Goal: Navigation & Orientation: Find specific page/section

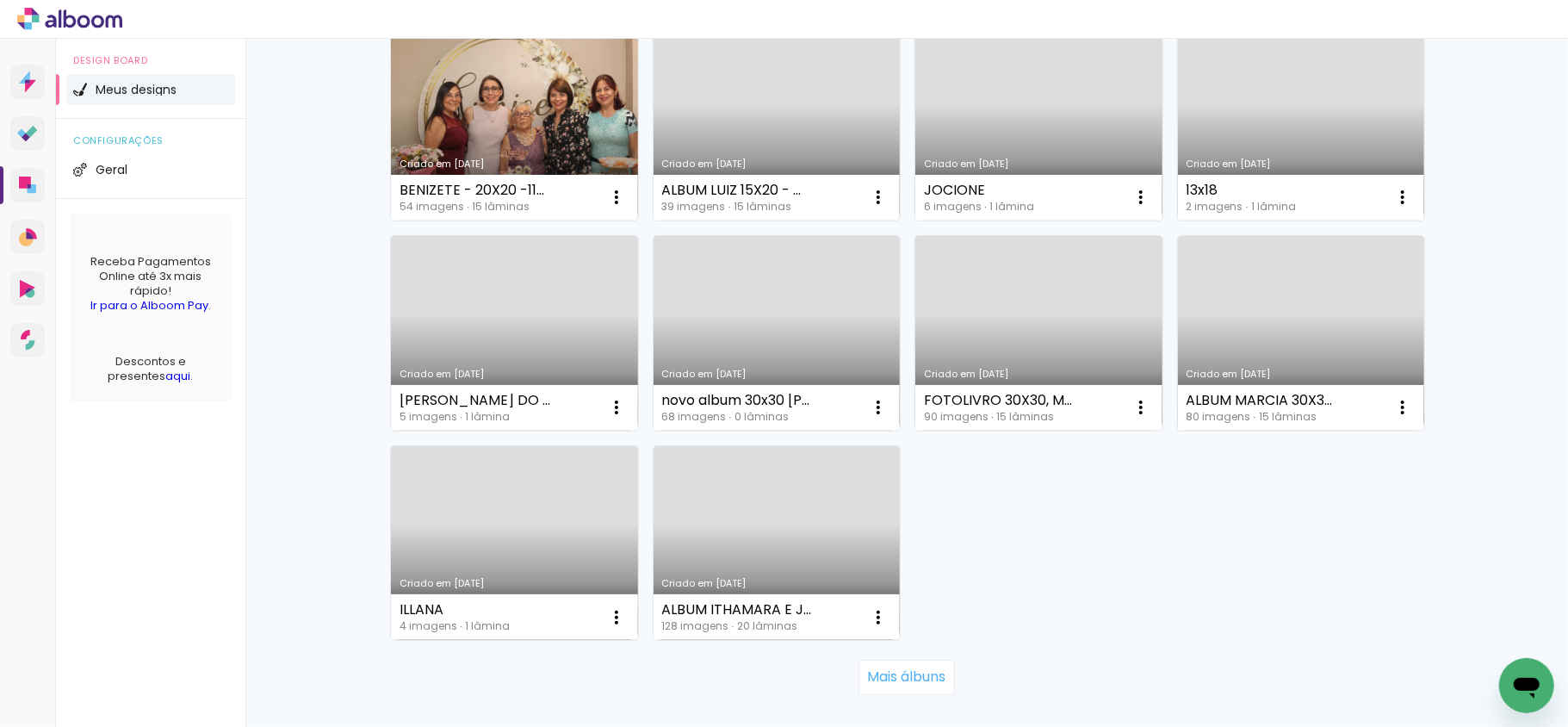
scroll to position [1144, 0]
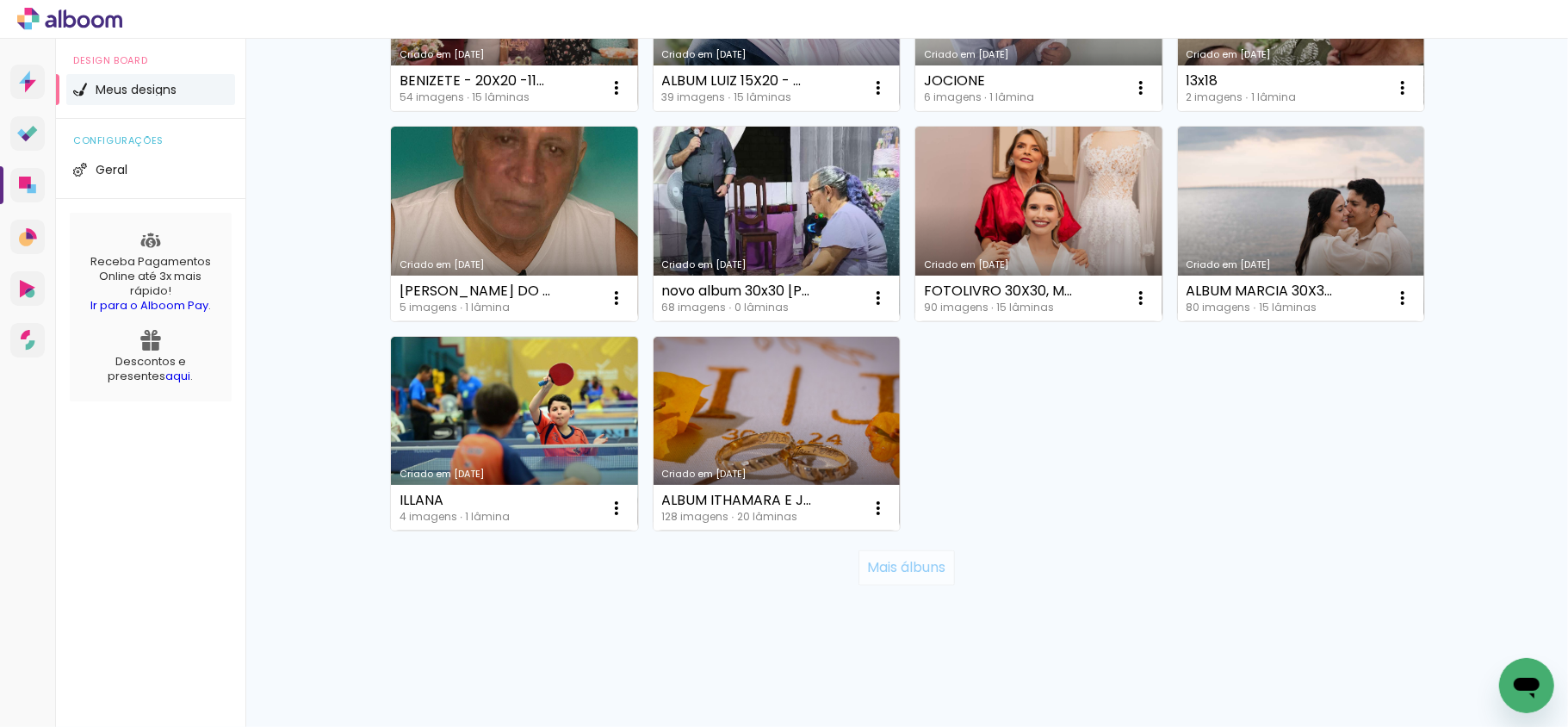
click at [0, 0] on slot "Mais álbuns" at bounding box center [0, 0] width 0 height 0
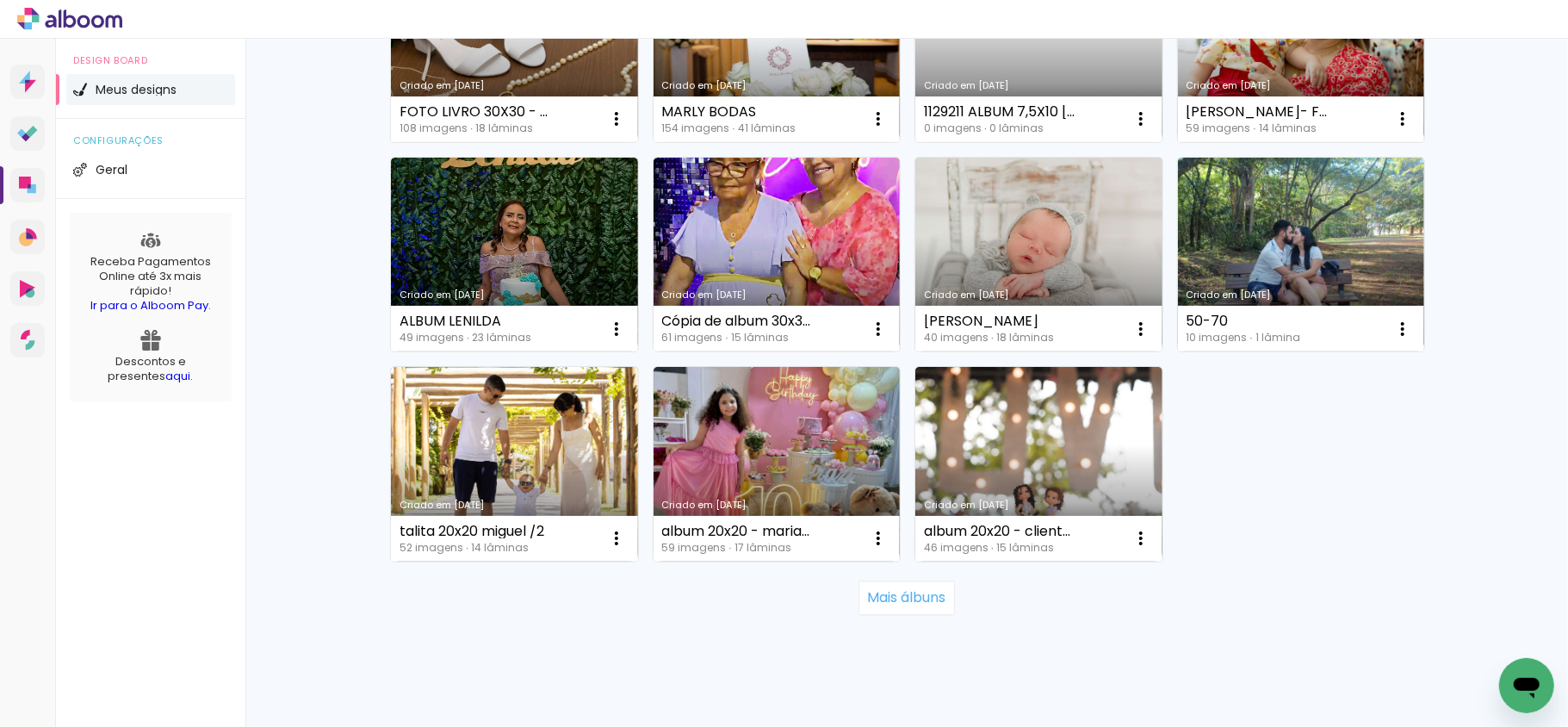
scroll to position [2403, 0]
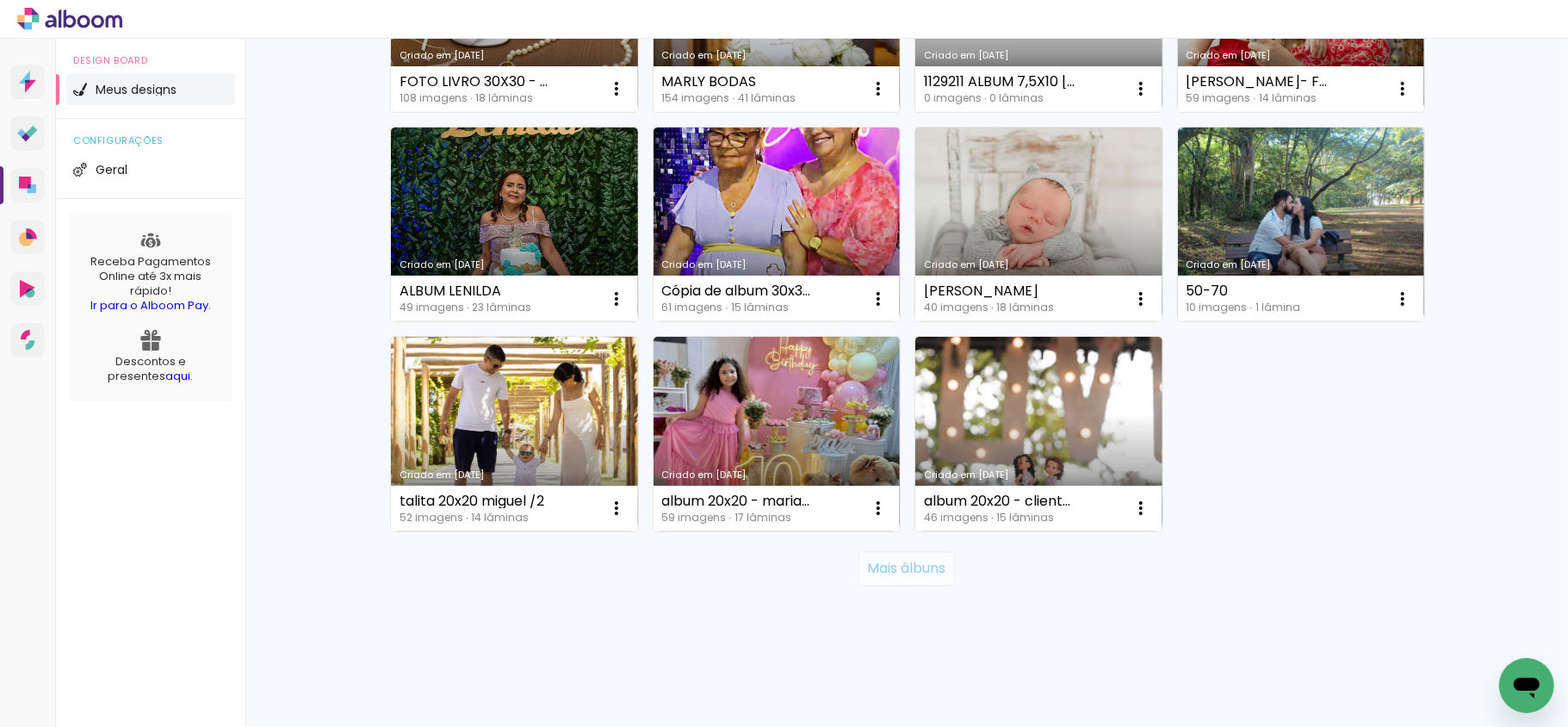
click at [0, 0] on slot "Mais álbuns" at bounding box center [0, 0] width 0 height 0
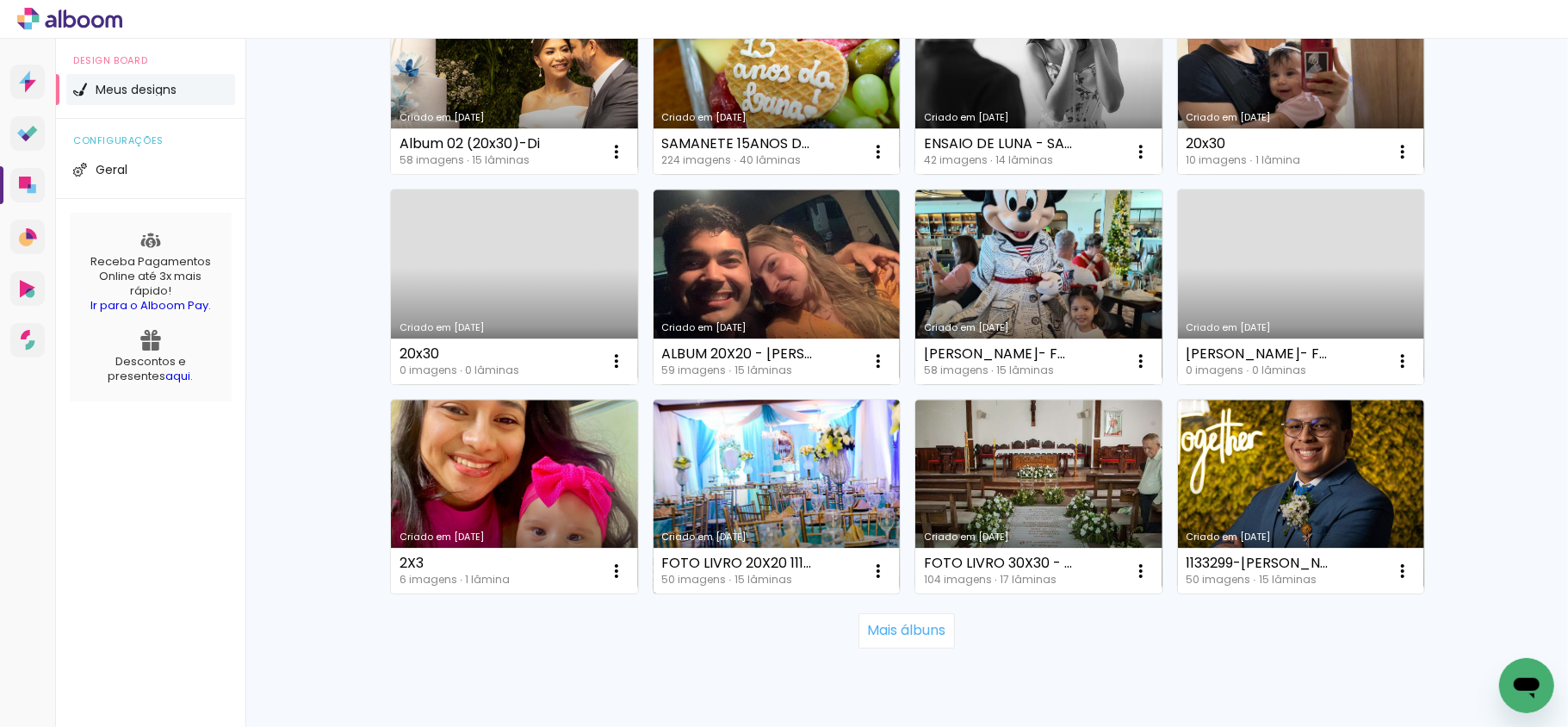
scroll to position [3661, 0]
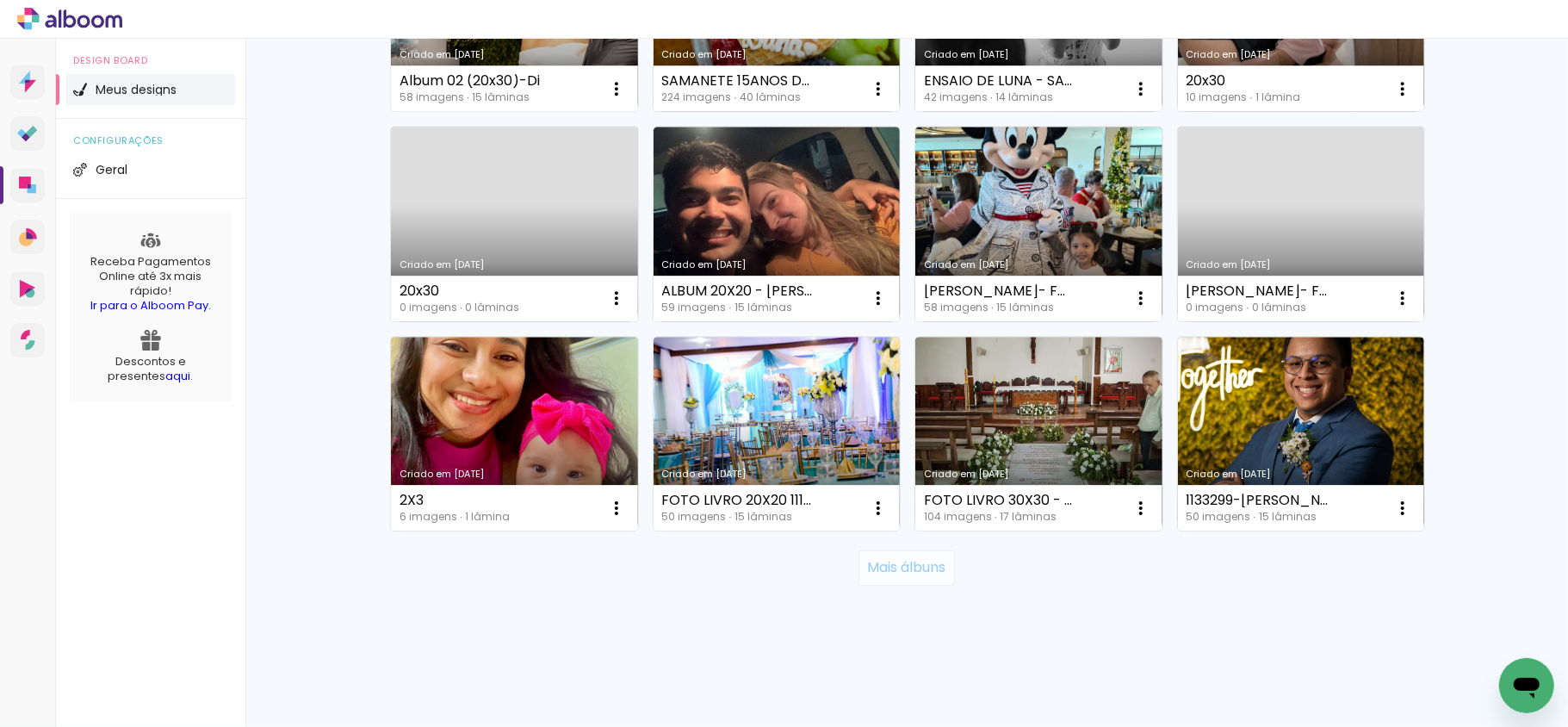
click at [0, 0] on slot "Mais álbuns" at bounding box center [0, 0] width 0 height 0
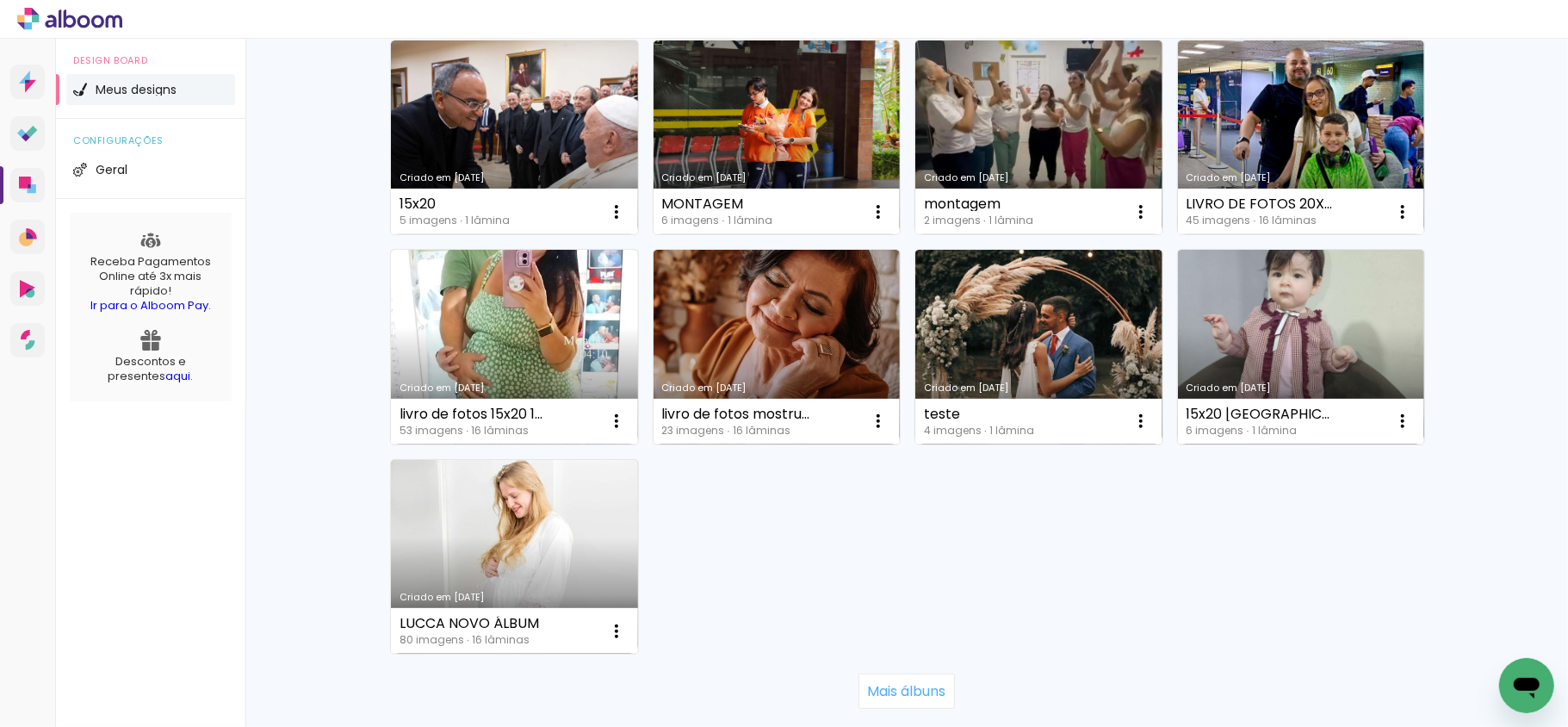
scroll to position [5040, 0]
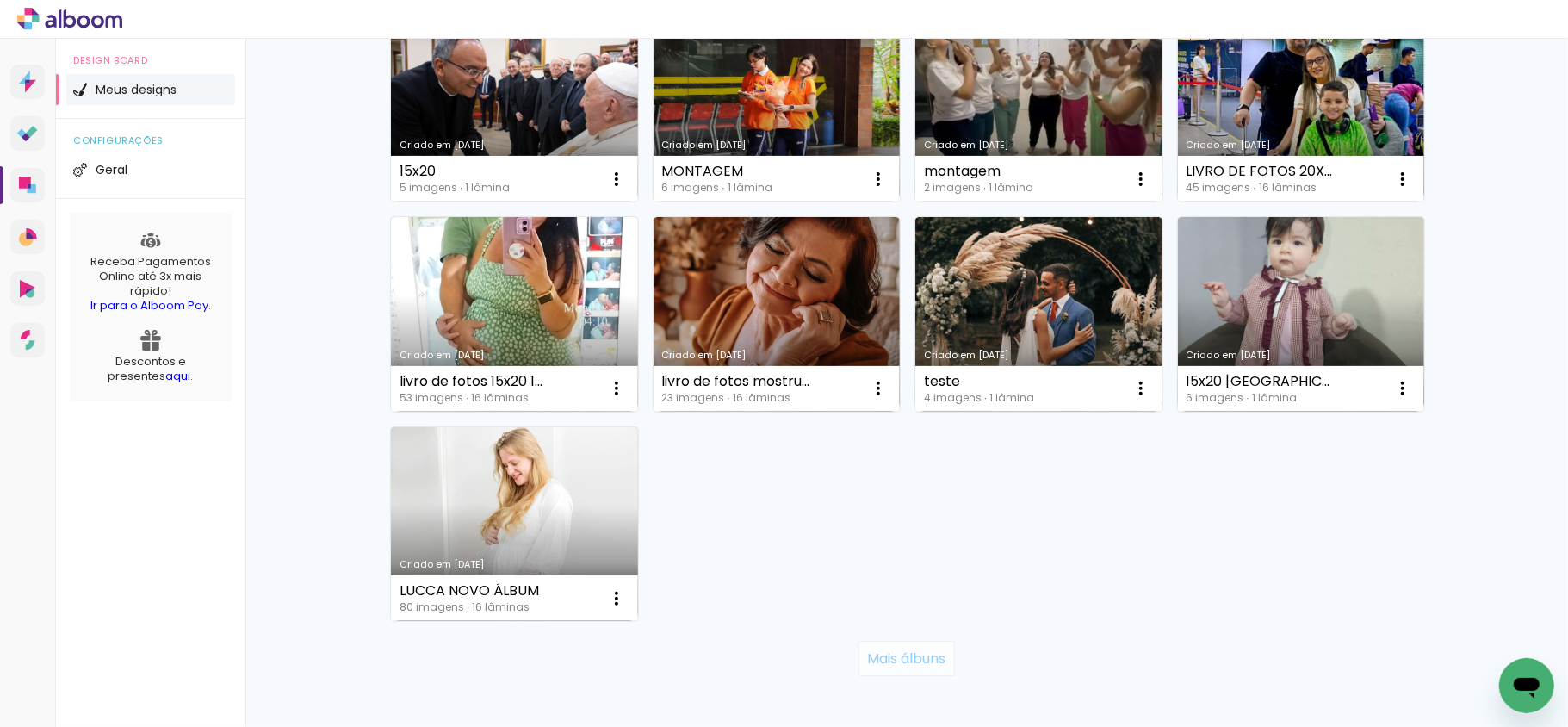
click at [0, 0] on slot "Mais álbuns" at bounding box center [0, 0] width 0 height 0
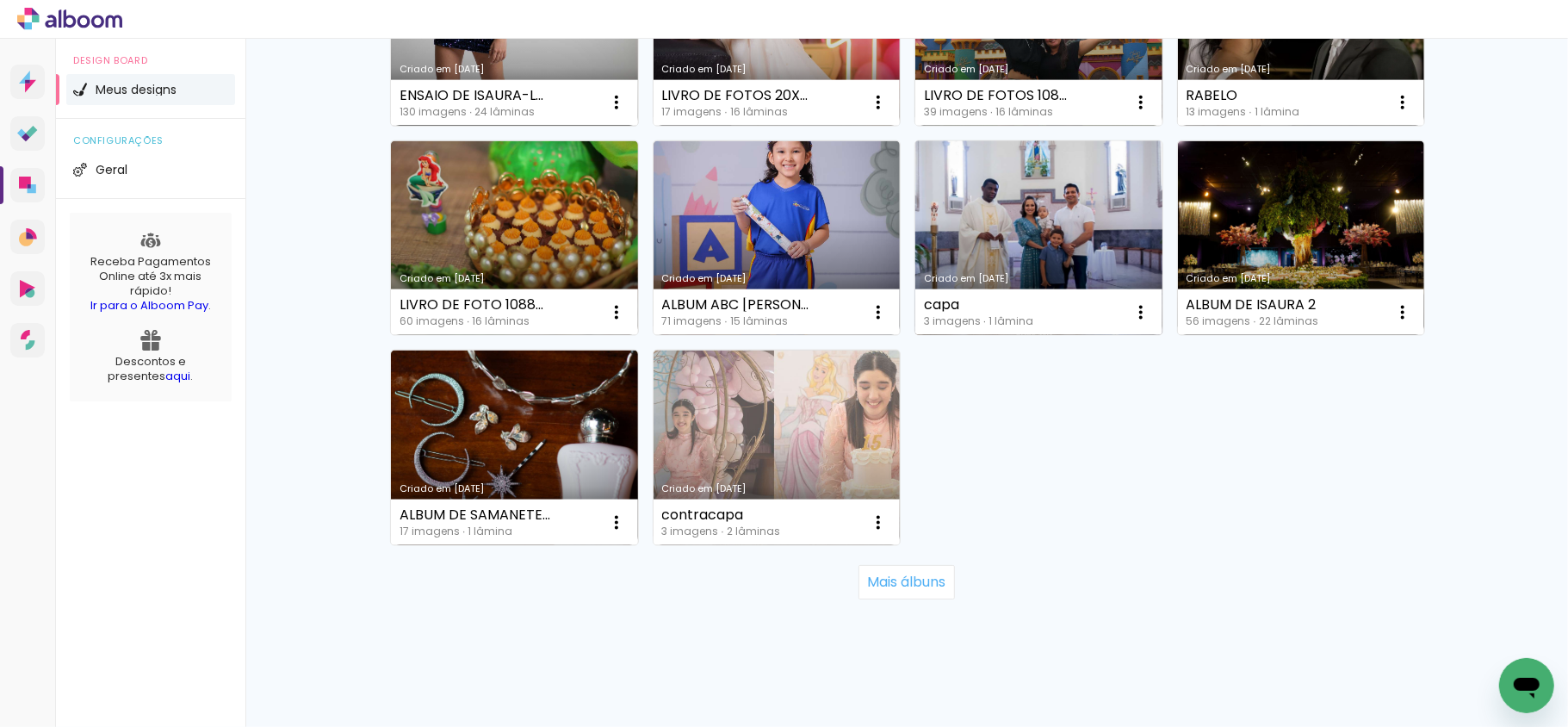
scroll to position [6390, 0]
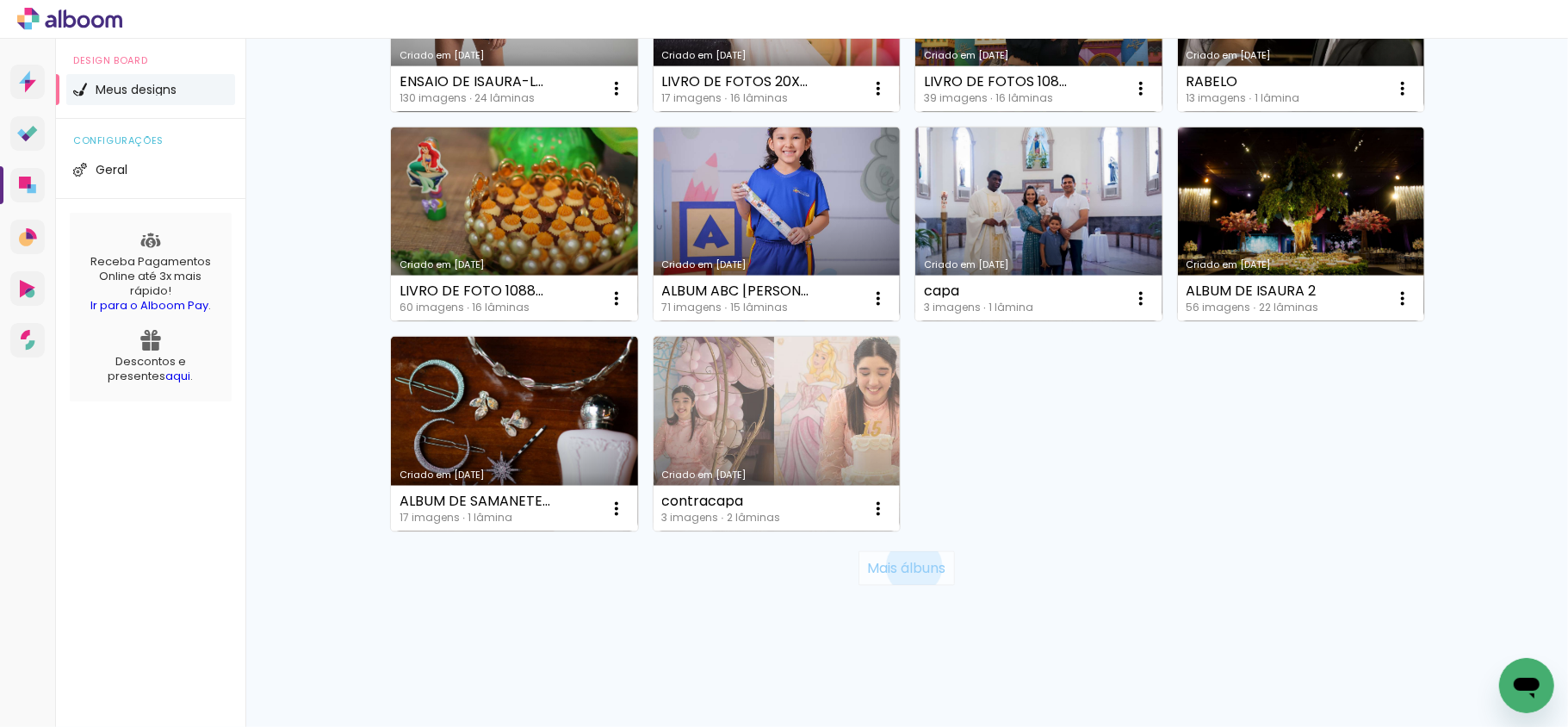
click at [0, 0] on slot "Mais álbuns" at bounding box center [0, 0] width 0 height 0
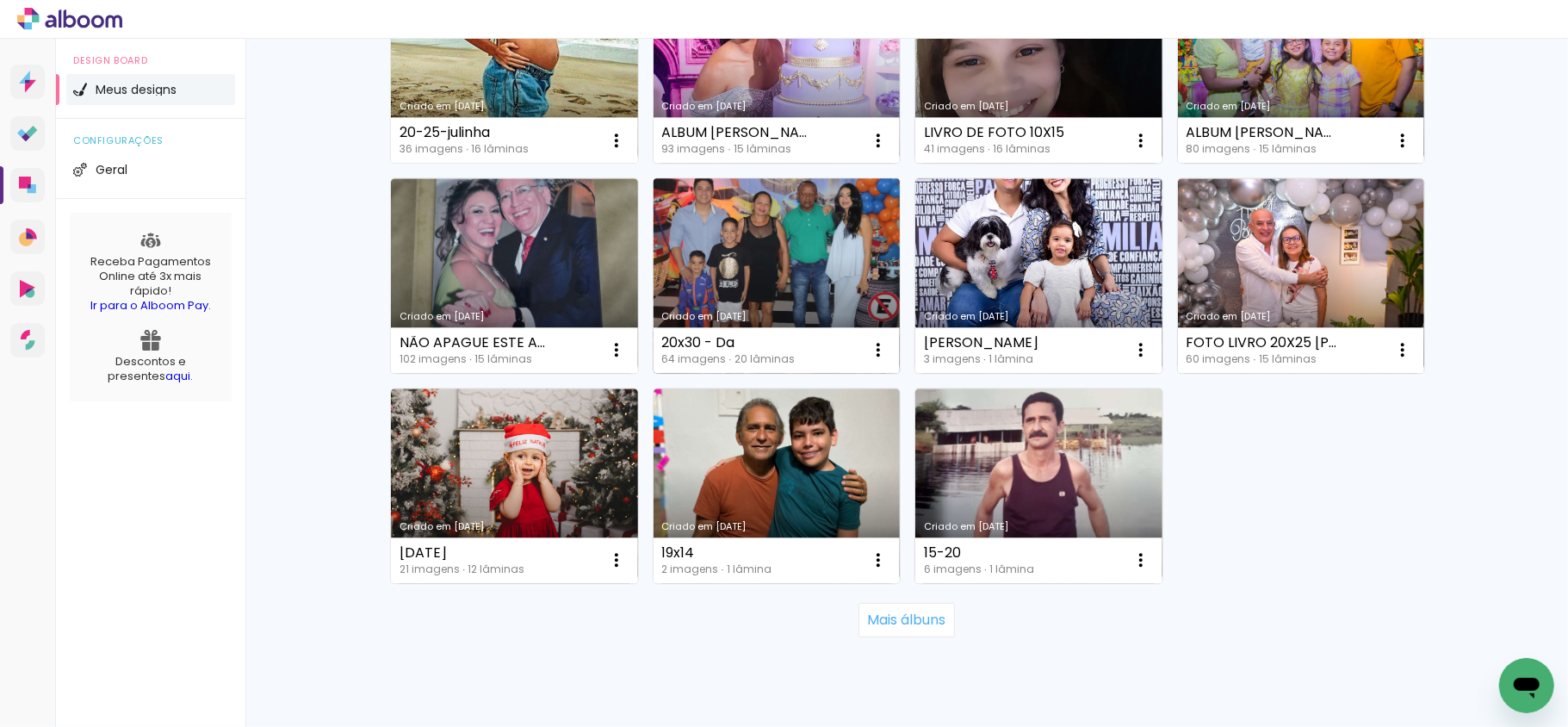
scroll to position [7649, 0]
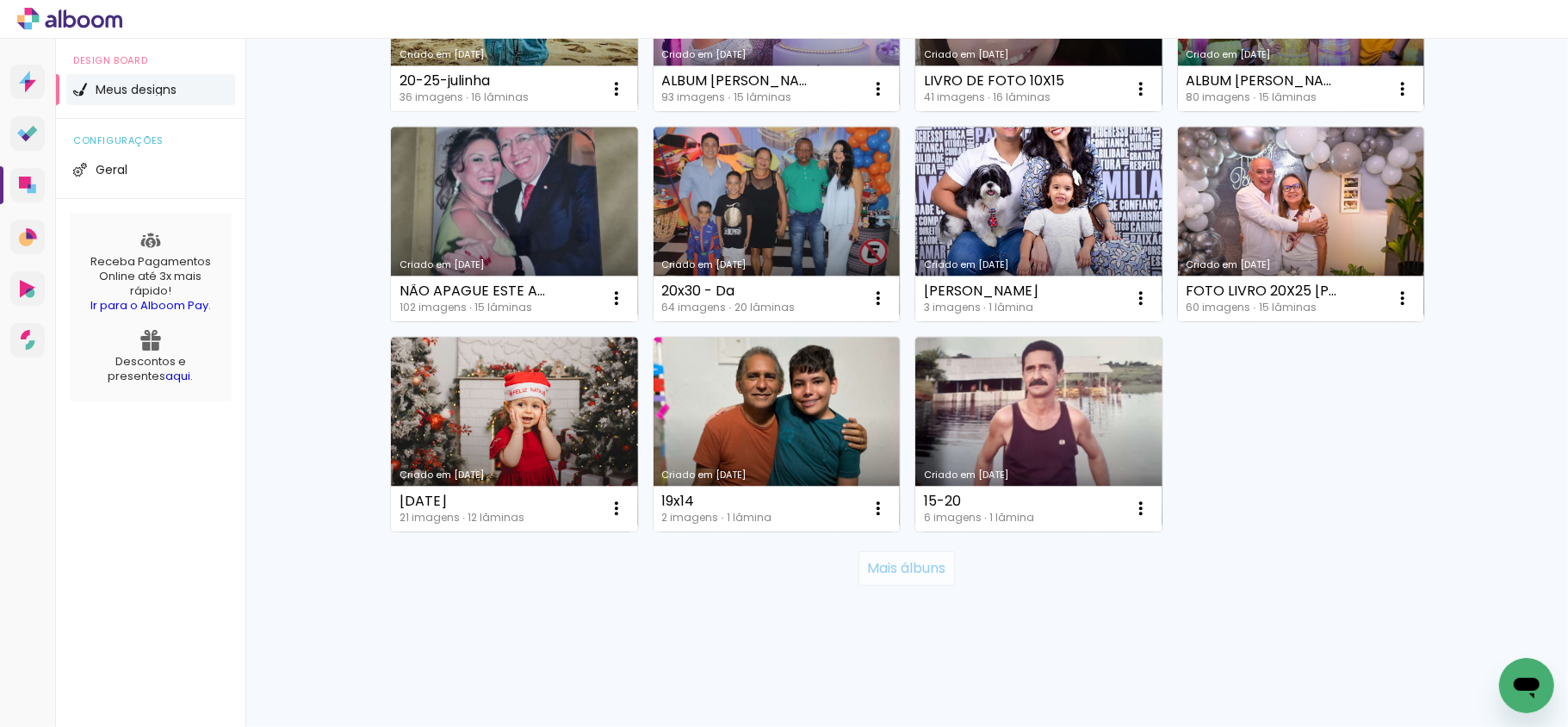
click at [0, 0] on slot "Mais álbuns" at bounding box center [0, 0] width 0 height 0
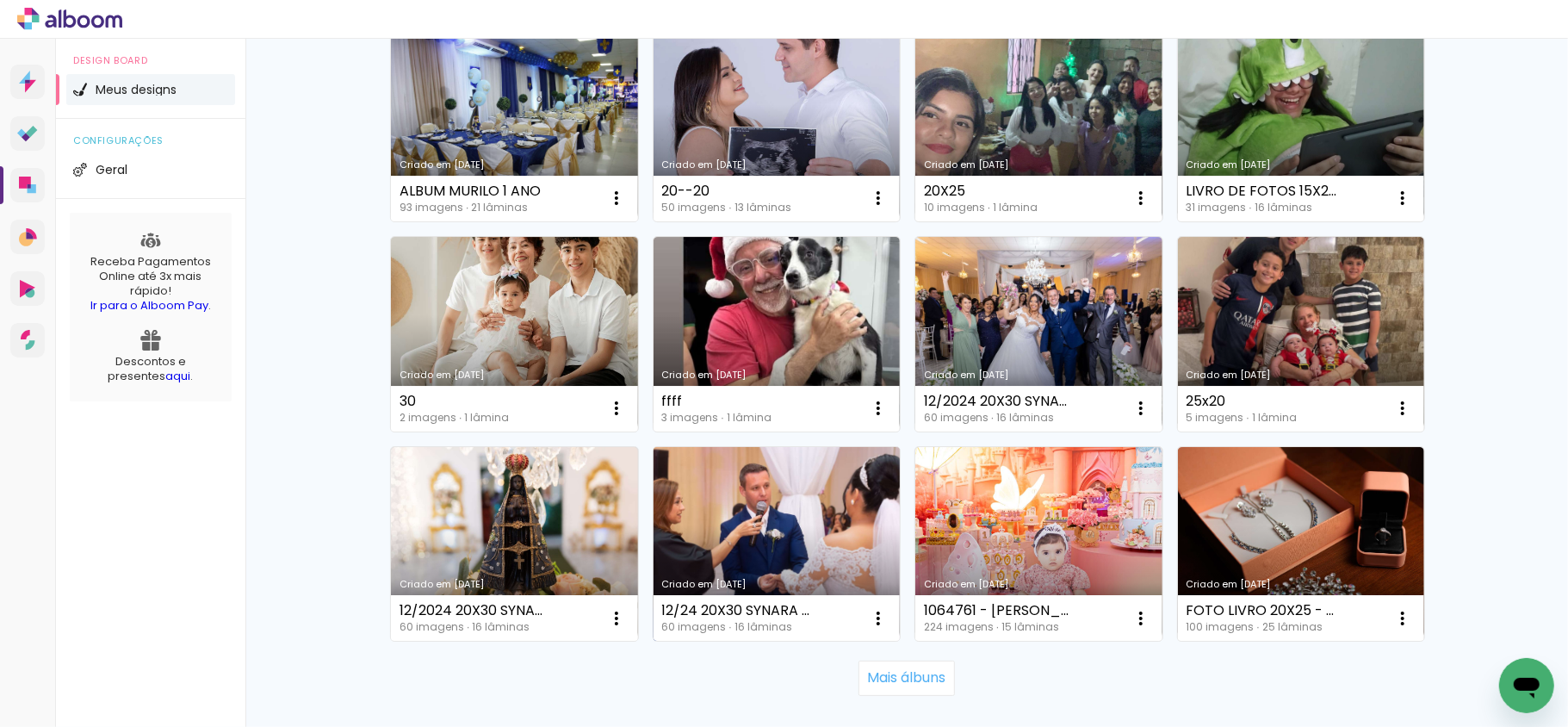
scroll to position [8909, 0]
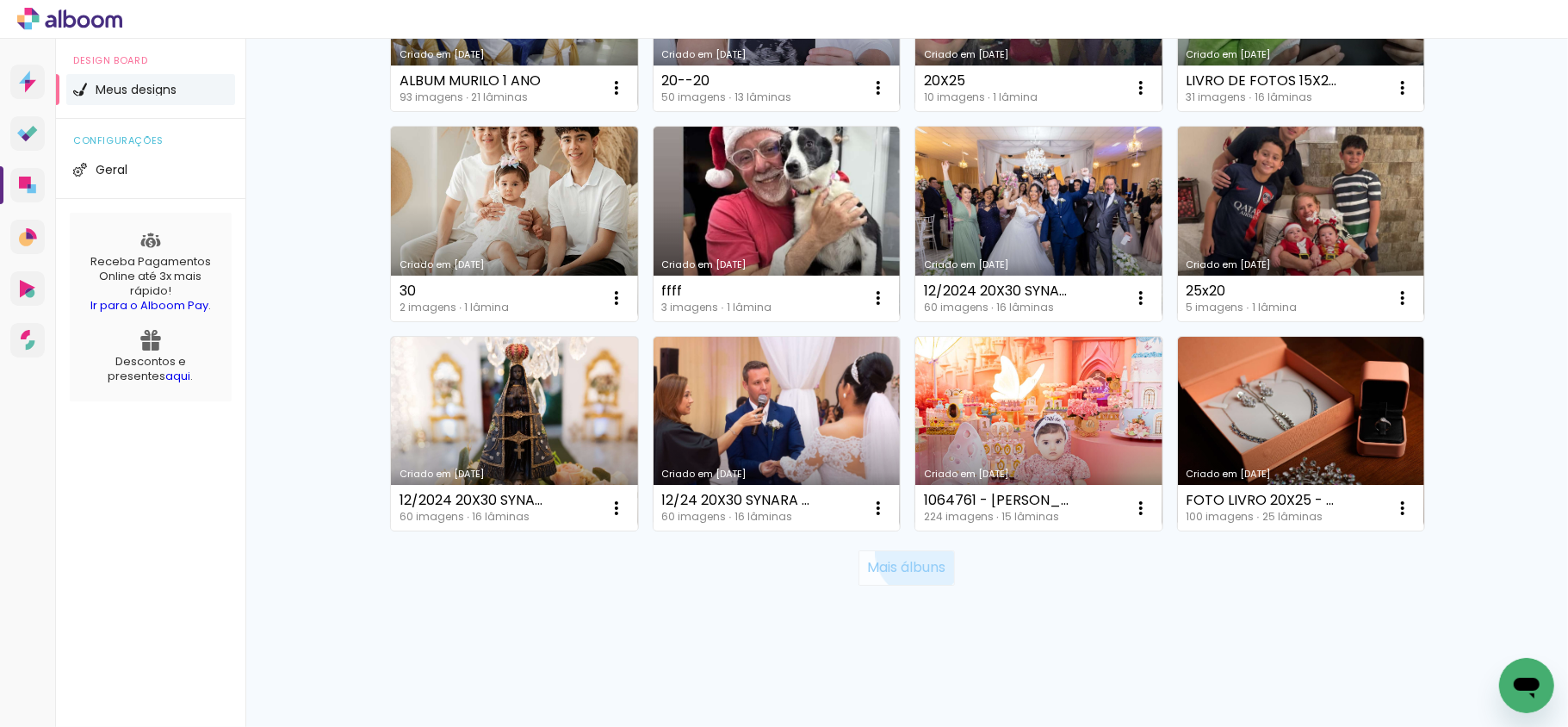
click at [910, 553] on paper-button "Mais álbuns" at bounding box center [906, 568] width 96 height 34
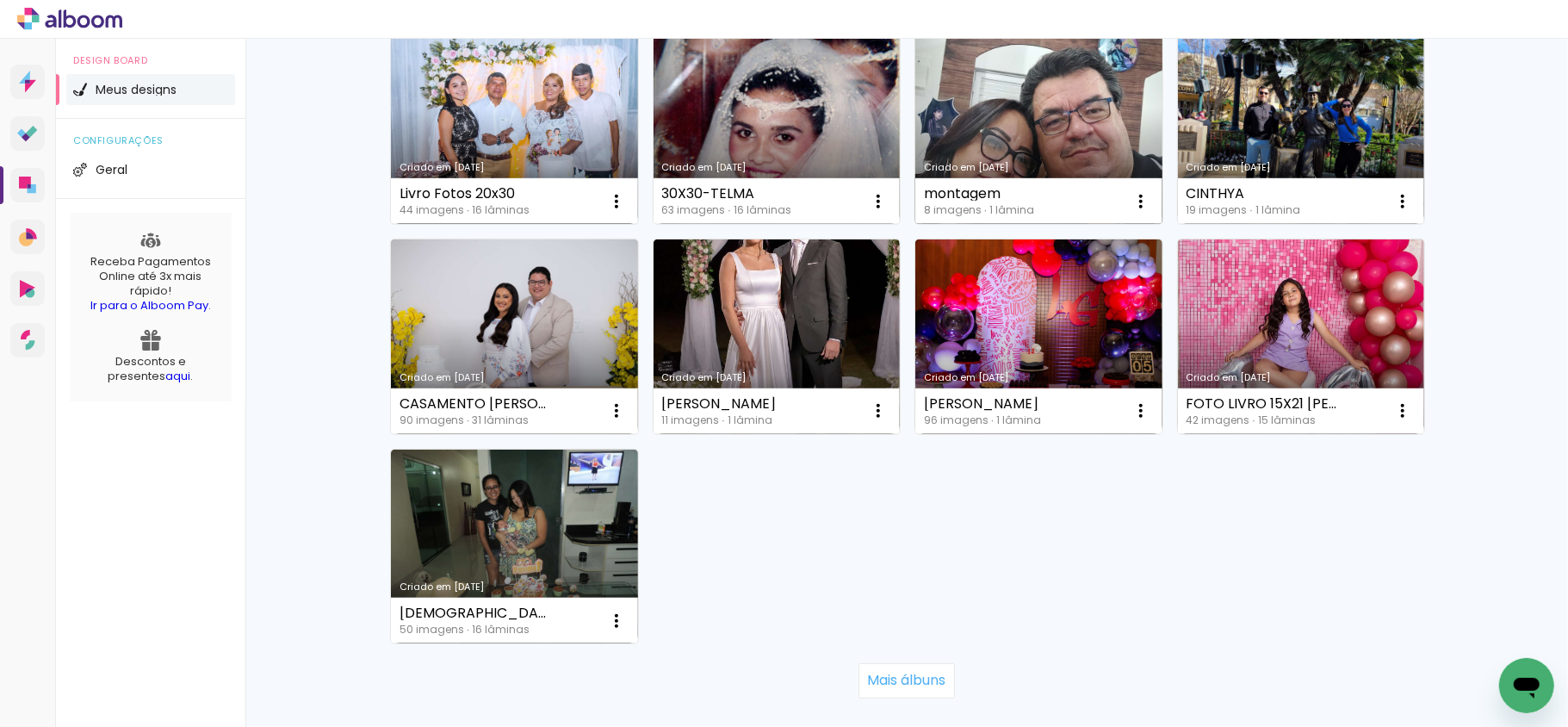
scroll to position [10287, 0]
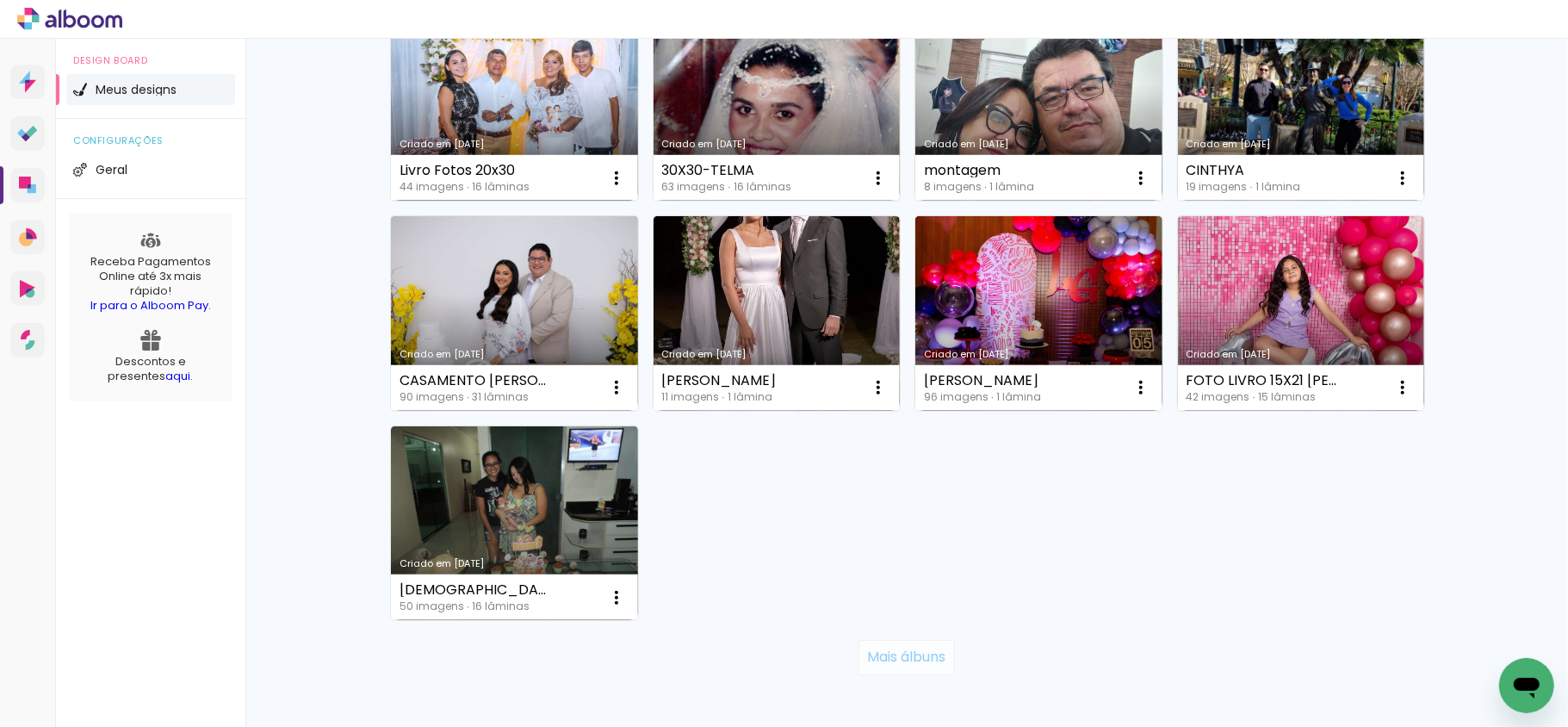
click at [0, 0] on slot "Mais álbuns" at bounding box center [0, 0] width 0 height 0
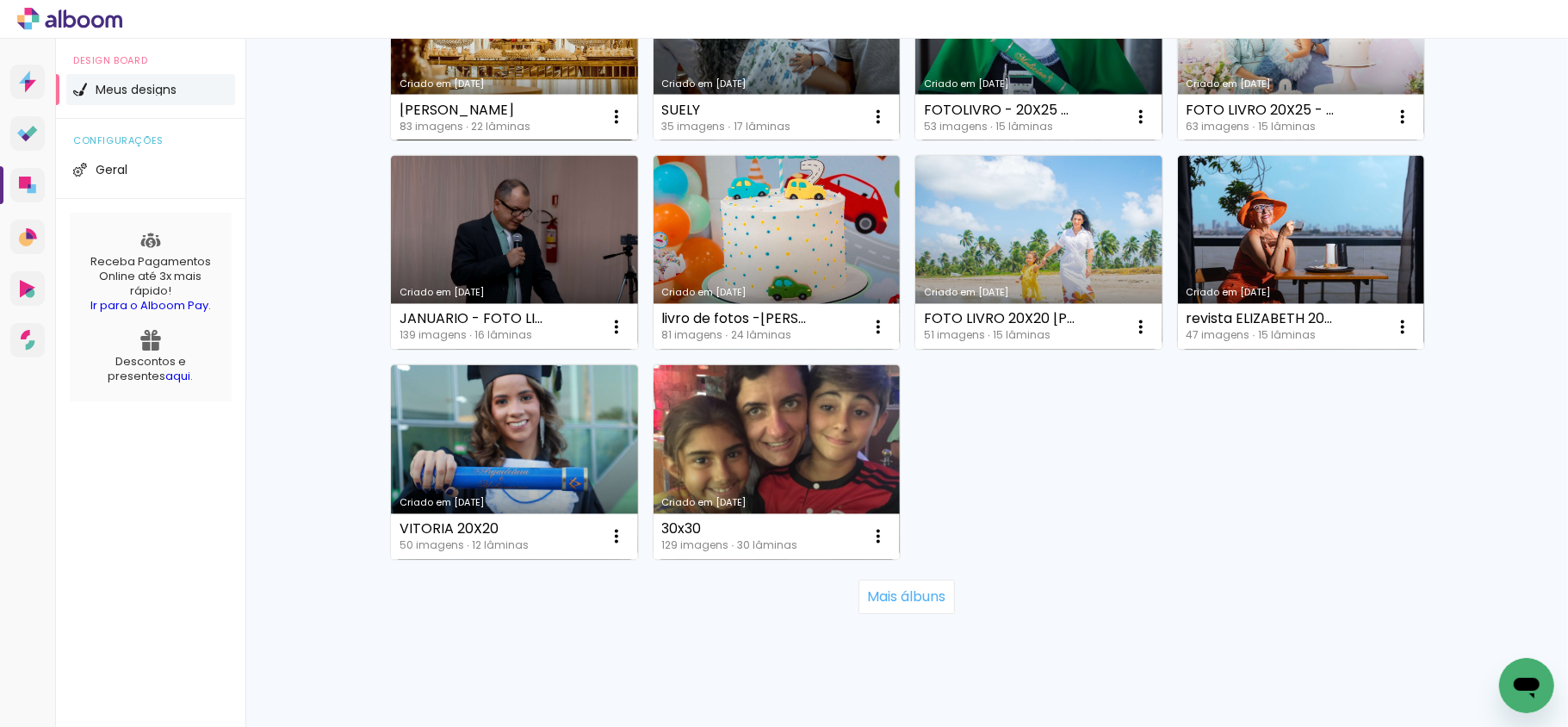
scroll to position [11636, 0]
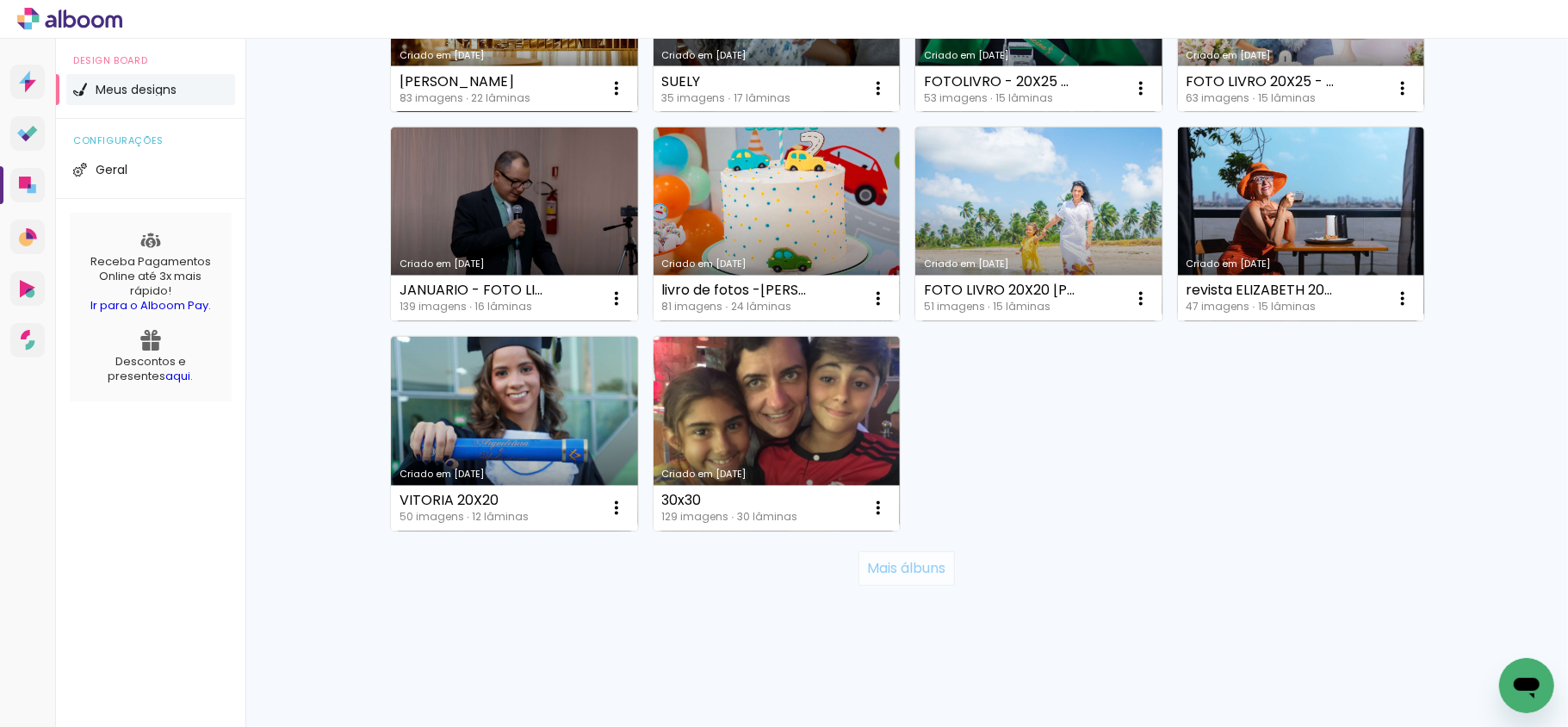
click at [937, 556] on paper-button "Mais álbuns" at bounding box center [906, 569] width 96 height 34
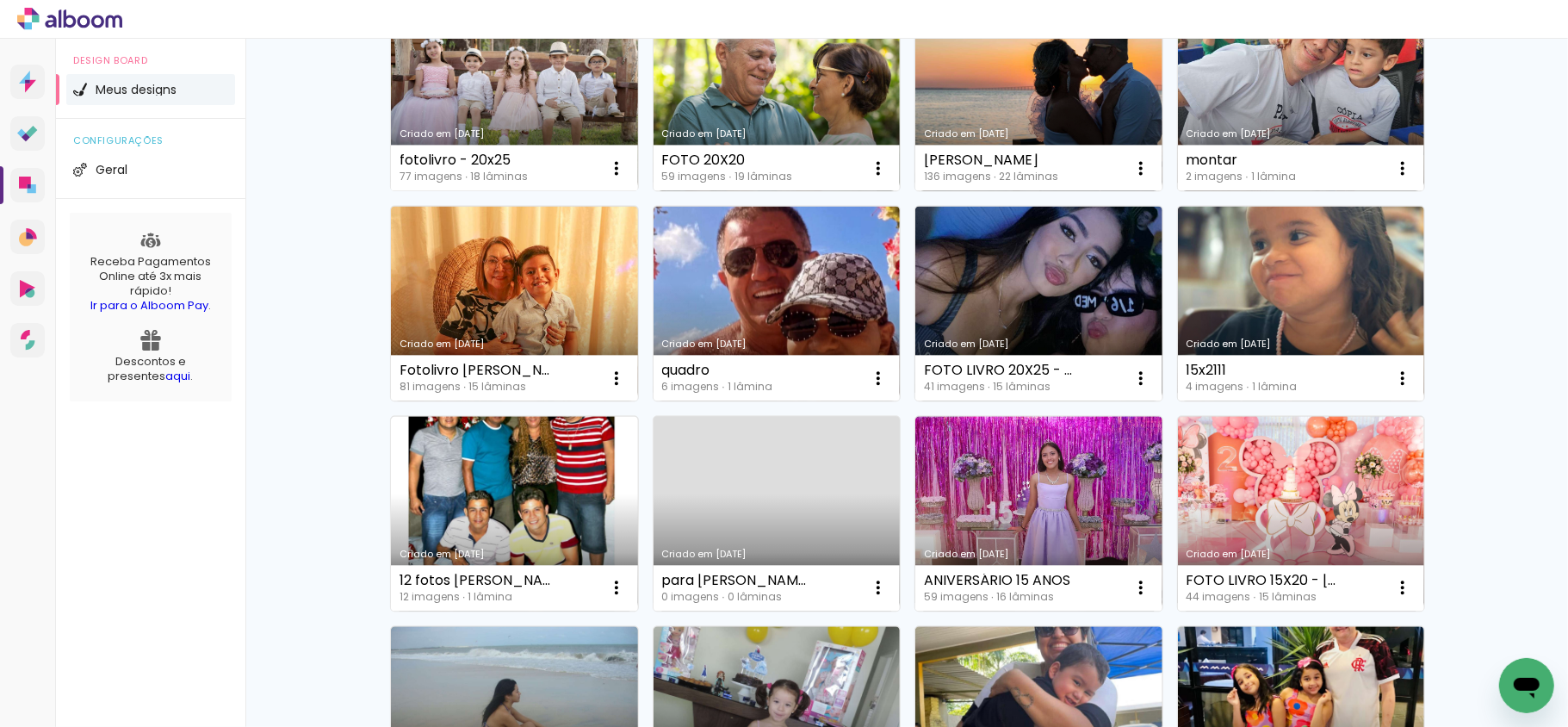
scroll to position [12211, 0]
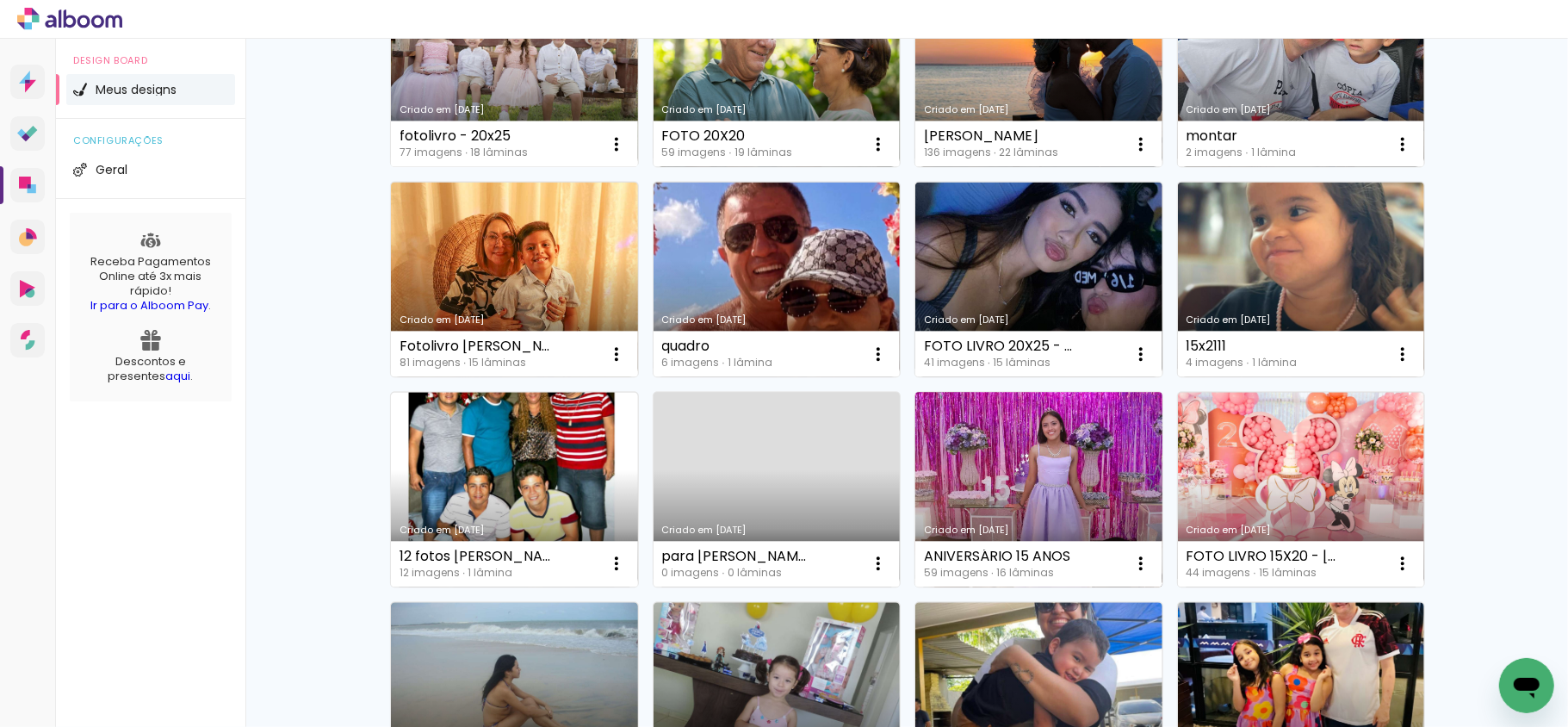
click at [1004, 525] on div "Criado em [DATE]" at bounding box center [1038, 530] width 230 height 9
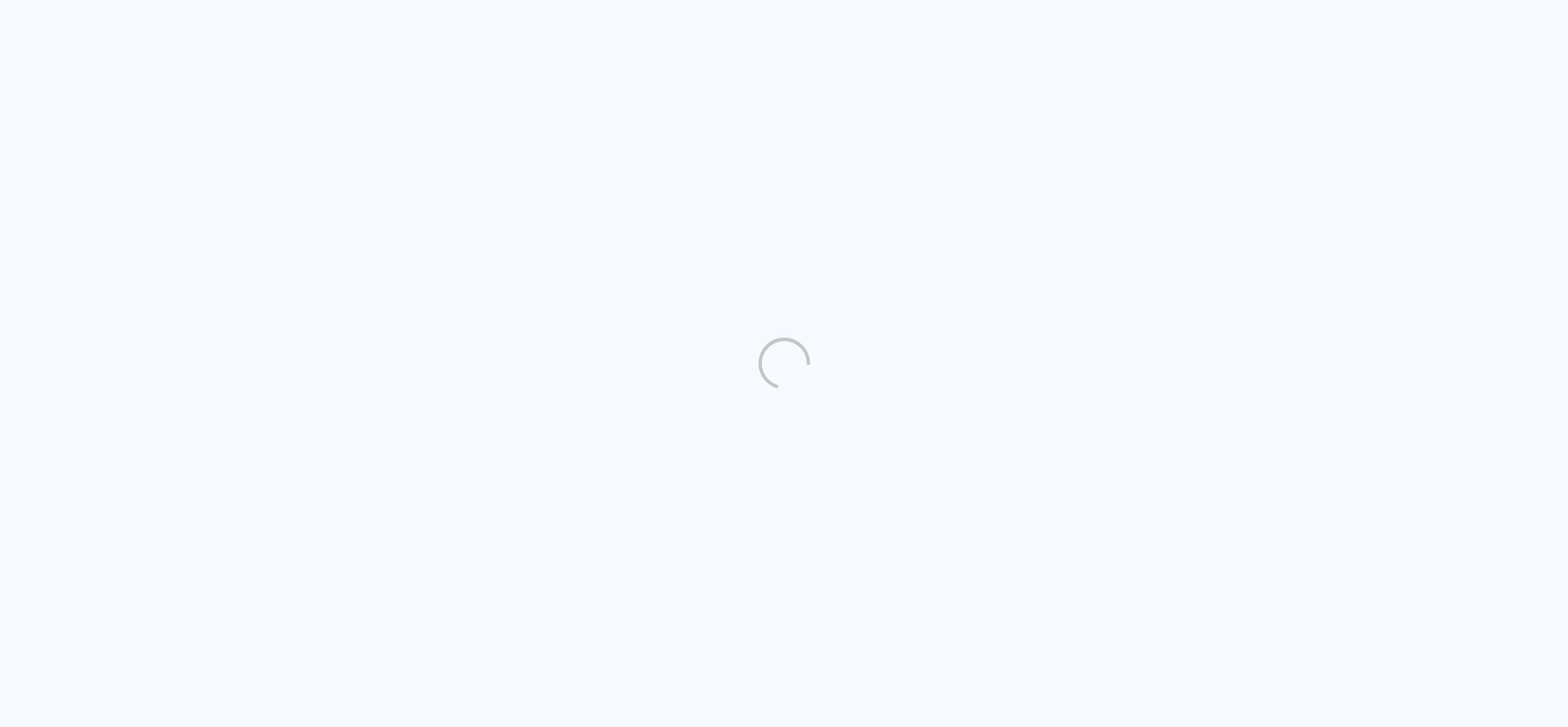
click at [1134, 498] on quentale-directory at bounding box center [784, 364] width 1568 height 727
